Goal: Transaction & Acquisition: Subscribe to service/newsletter

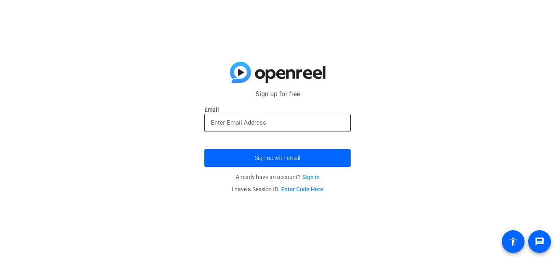
click at [250, 122] on input "email" at bounding box center [277, 123] width 133 height 10
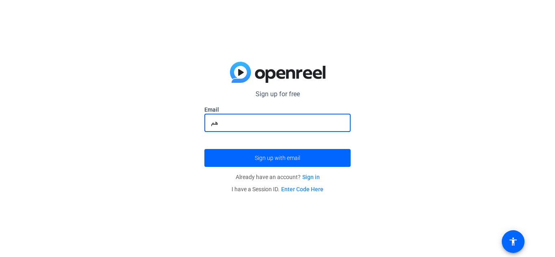
type input "ه"
click at [274, 119] on input "email" at bounding box center [277, 123] width 133 height 10
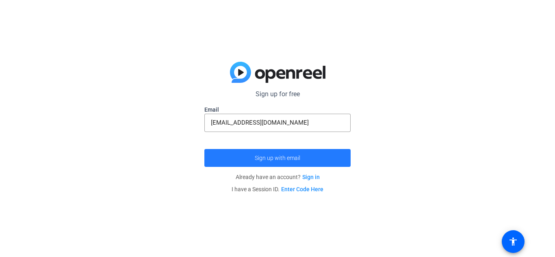
click at [309, 160] on span "submit" at bounding box center [277, 158] width 146 height 20
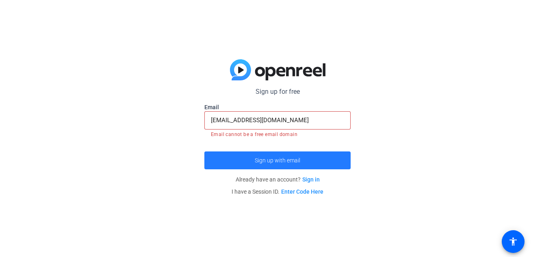
click at [301, 156] on span "submit" at bounding box center [277, 161] width 146 height 20
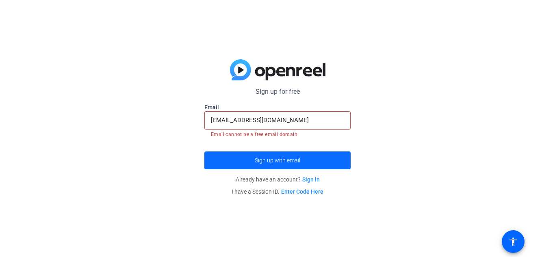
click at [301, 156] on span "submit" at bounding box center [277, 161] width 146 height 20
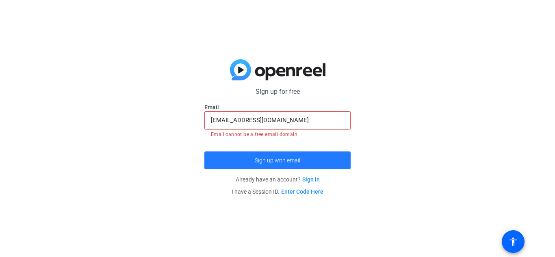
click at [301, 156] on span "submit" at bounding box center [277, 161] width 146 height 20
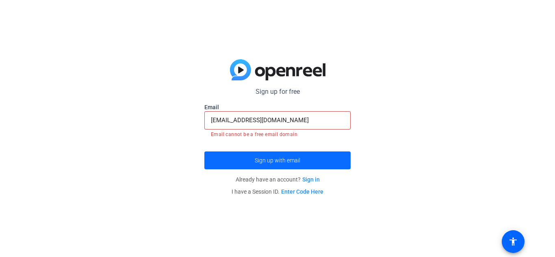
click at [301, 155] on span "submit" at bounding box center [277, 161] width 146 height 20
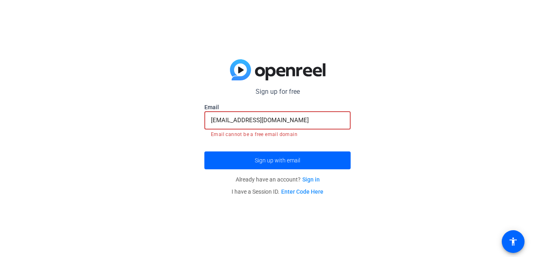
click at [298, 115] on input "[EMAIL_ADDRESS][DOMAIN_NAME]" at bounding box center [277, 120] width 133 height 10
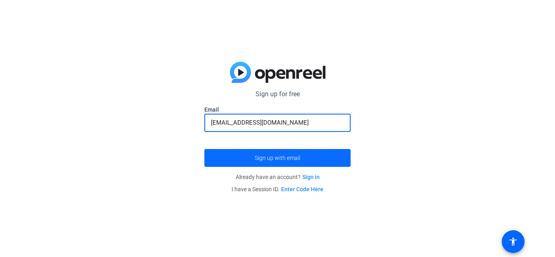
type input "[EMAIL_ADDRESS][DOMAIN_NAME]"
click at [247, 156] on span "submit" at bounding box center [277, 158] width 146 height 20
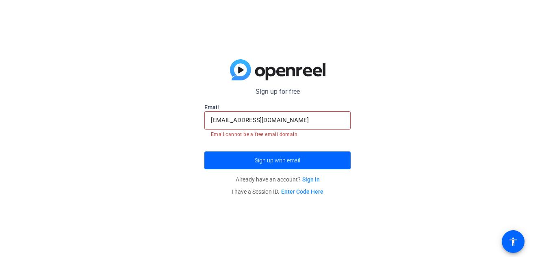
click at [308, 177] on link "Sign in" at bounding box center [310, 179] width 17 height 7
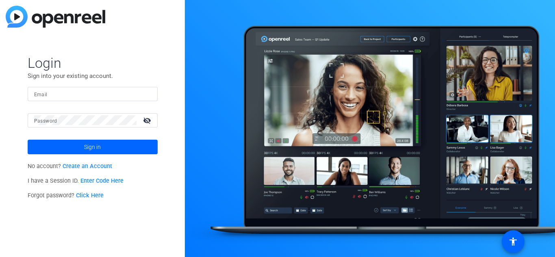
click at [67, 91] on input "Email" at bounding box center [92, 94] width 117 height 10
type input "[EMAIL_ADDRESS][DOMAIN_NAME]"
click at [85, 126] on div at bounding box center [85, 120] width 102 height 14
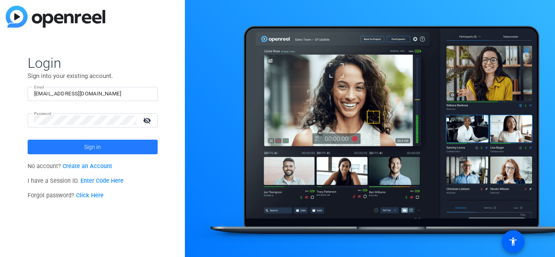
click at [53, 146] on span at bounding box center [93, 147] width 130 height 20
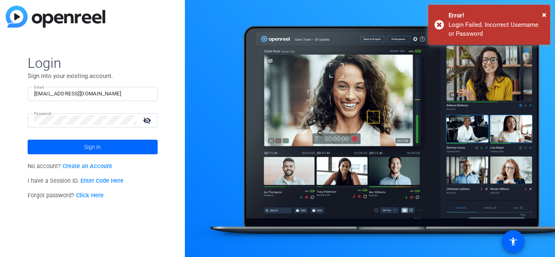
click at [151, 121] on mat-icon "visibility_off" at bounding box center [148, 121] width 20 height 12
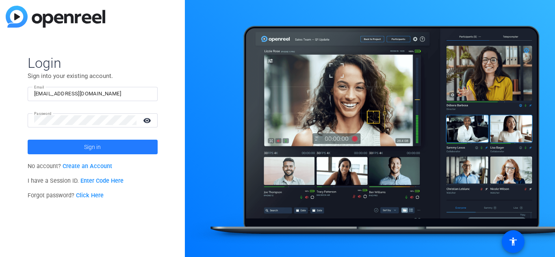
click at [63, 141] on span at bounding box center [93, 147] width 130 height 20
click at [62, 149] on span at bounding box center [93, 147] width 130 height 20
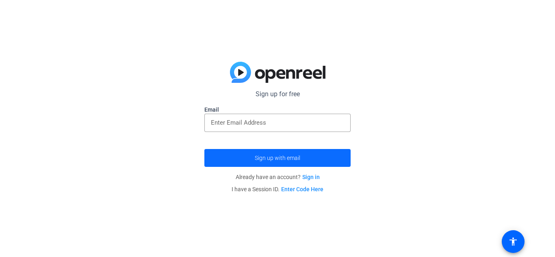
click at [292, 161] on span "submit" at bounding box center [277, 158] width 146 height 20
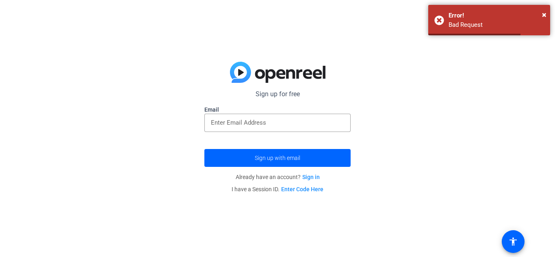
click at [309, 176] on link "Sign in" at bounding box center [310, 177] width 17 height 7
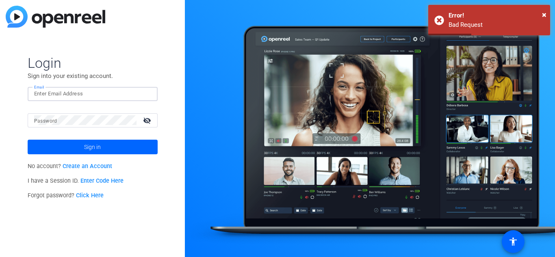
click at [50, 93] on input "Email" at bounding box center [92, 94] width 117 height 10
type input "[EMAIL_ADDRESS][DOMAIN_NAME]"
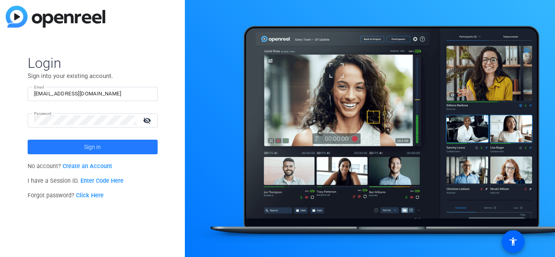
click at [61, 143] on span at bounding box center [93, 147] width 130 height 20
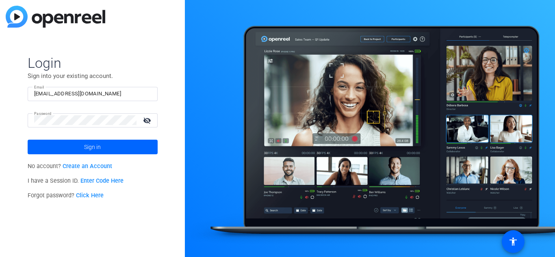
click at [147, 121] on mat-icon "visibility_off" at bounding box center [148, 121] width 20 height 12
click at [74, 165] on link "Create an Account" at bounding box center [88, 166] width 50 height 7
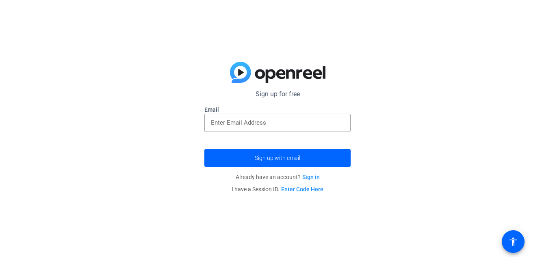
click at [309, 176] on link "Sign in" at bounding box center [310, 177] width 17 height 7
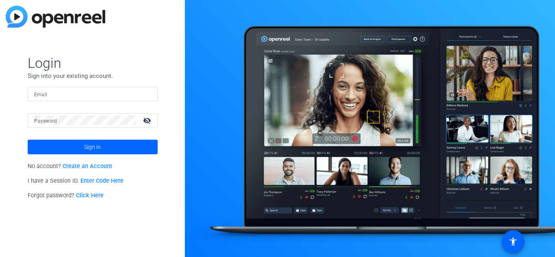
drag, startPoint x: 309, startPoint y: 176, endPoint x: 238, endPoint y: 164, distance: 72.4
click at [238, 164] on div at bounding box center [370, 128] width 370 height 257
click at [79, 167] on link "Create an Account" at bounding box center [88, 166] width 50 height 7
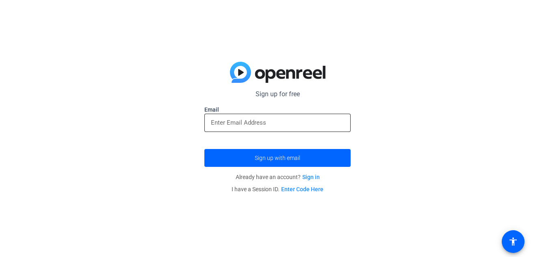
click at [224, 118] on input "email" at bounding box center [277, 123] width 133 height 10
type input "[EMAIL_ADDRESS][DOMAIN_NAME]"
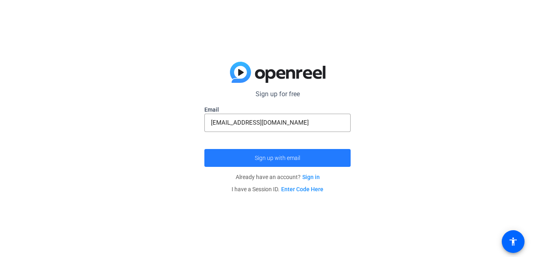
click at [275, 160] on button "Sign up with email" at bounding box center [277, 158] width 146 height 18
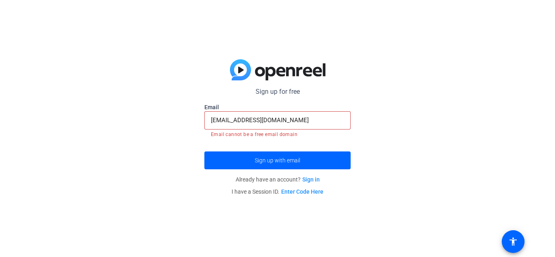
drag, startPoint x: 275, startPoint y: 160, endPoint x: 0, endPoint y: 224, distance: 282.0
click at [0, 224] on div "Sign up for free Email [EMAIL_ADDRESS][DOMAIN_NAME] Email cannot be a free emai…" at bounding box center [277, 128] width 555 height 257
drag, startPoint x: 295, startPoint y: 134, endPoint x: 212, endPoint y: 138, distance: 82.6
click at [212, 138] on mat-error "Email cannot be a free email domain" at bounding box center [277, 134] width 133 height 9
copy mat-error "Email cannot be a free email domain"
